Goal: Transaction & Acquisition: Download file/media

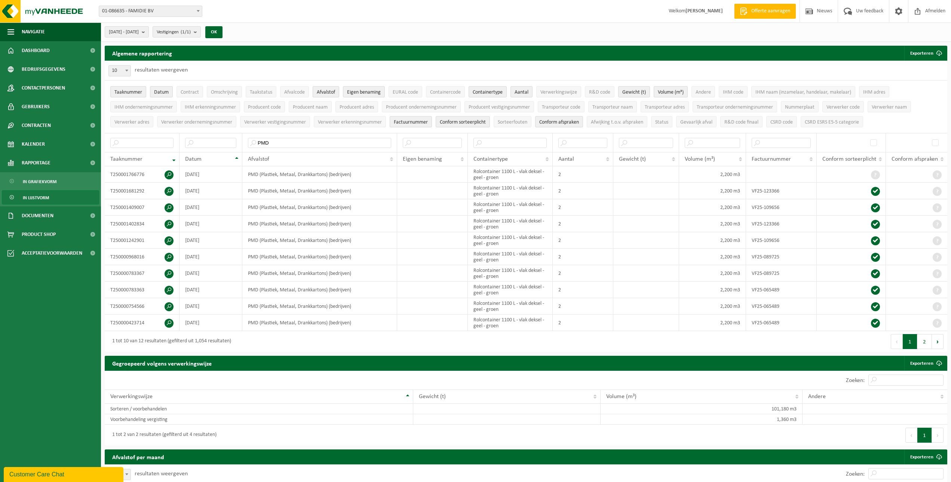
click at [164, 9] on span "01-086635 - FAMIDIE BV" at bounding box center [150, 11] width 103 height 10
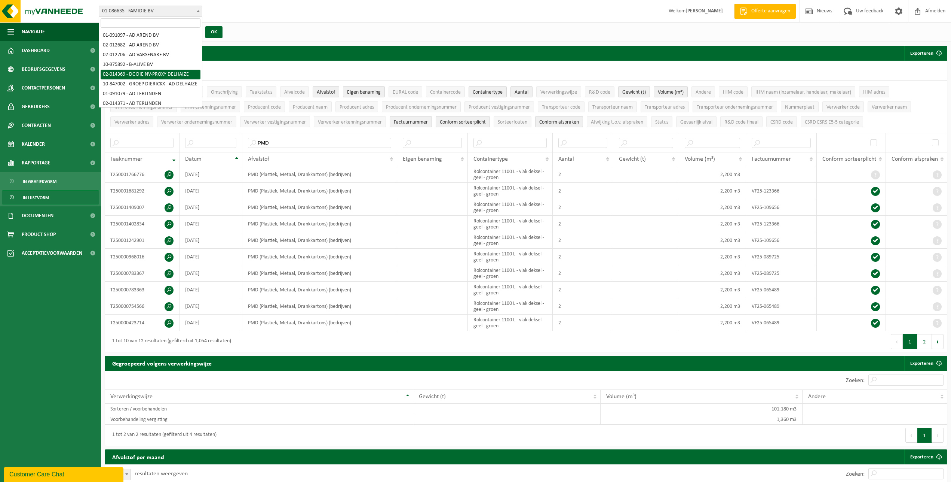
select select "2690"
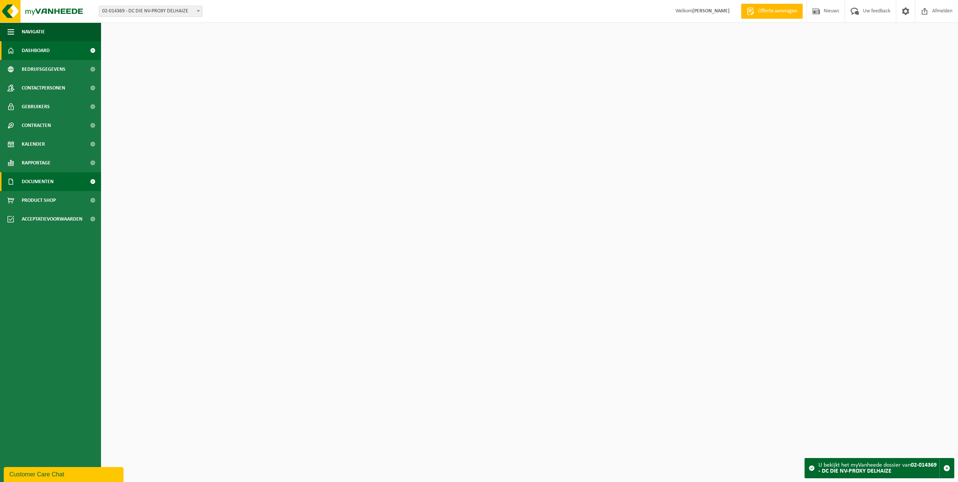
click at [48, 184] on span "Documenten" at bounding box center [38, 181] width 32 height 19
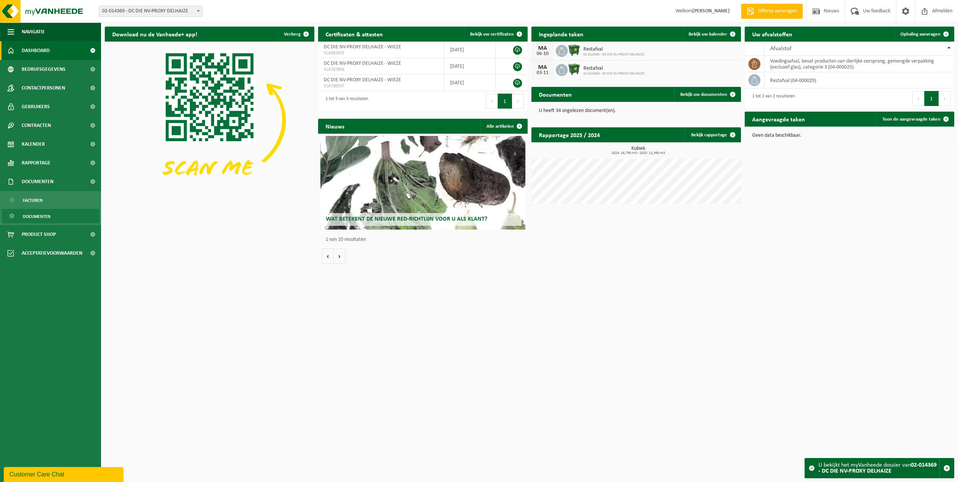
click at [47, 215] on span "Documenten" at bounding box center [37, 216] width 28 height 14
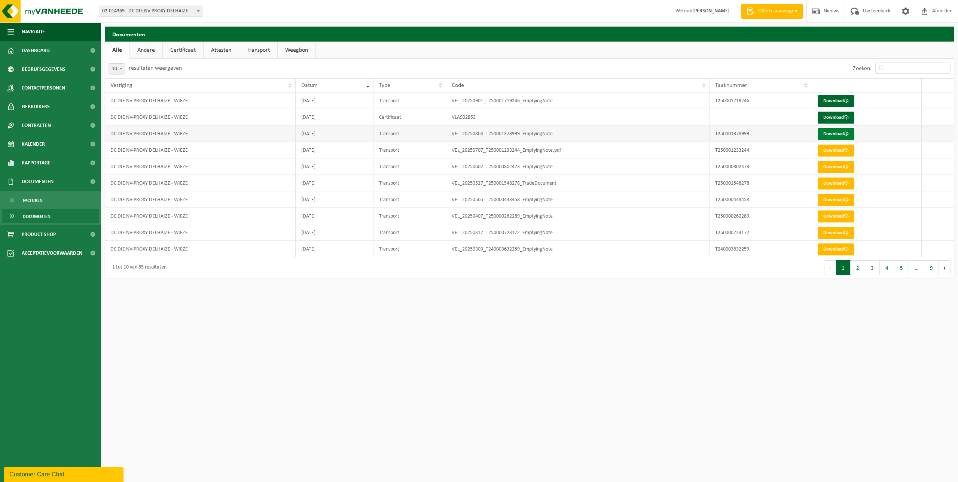
click at [831, 136] on link "Download" at bounding box center [835, 134] width 37 height 12
click at [833, 115] on link "Download" at bounding box center [835, 117] width 37 height 12
click at [946, 11] on span "Afmelden" at bounding box center [942, 11] width 24 height 22
